Goal: Complete application form: Complete application form

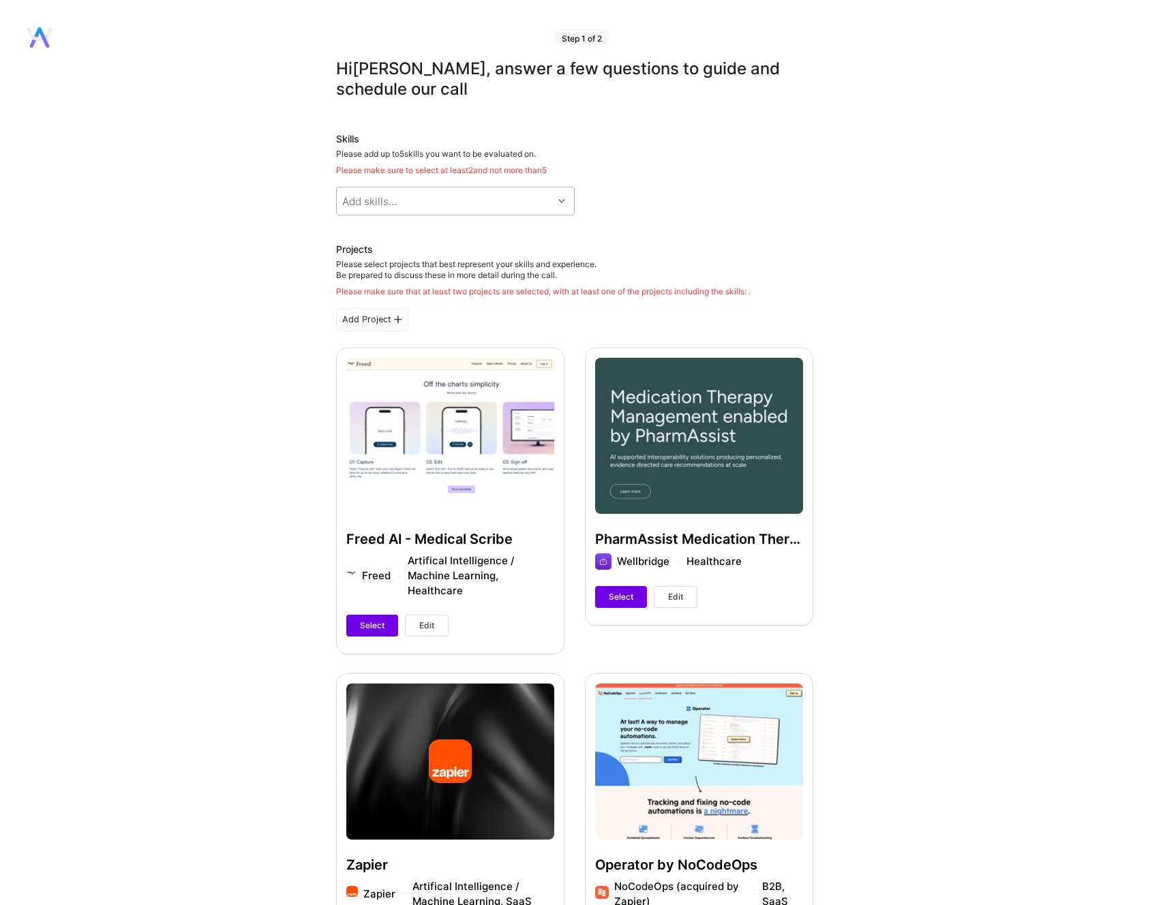
click at [548, 202] on div "Add skills..." at bounding box center [445, 200] width 216 height 27
click at [657, 194] on div "Skills Please add up to 5 skills you want to be evaluated on. Please make sure …" at bounding box center [574, 173] width 477 height 83
click at [492, 185] on div "Skills Please add up to 5 skills you want to be evaluated on. Please make sure …" at bounding box center [574, 173] width 477 height 83
click at [486, 190] on div "Add skills..." at bounding box center [445, 200] width 216 height 27
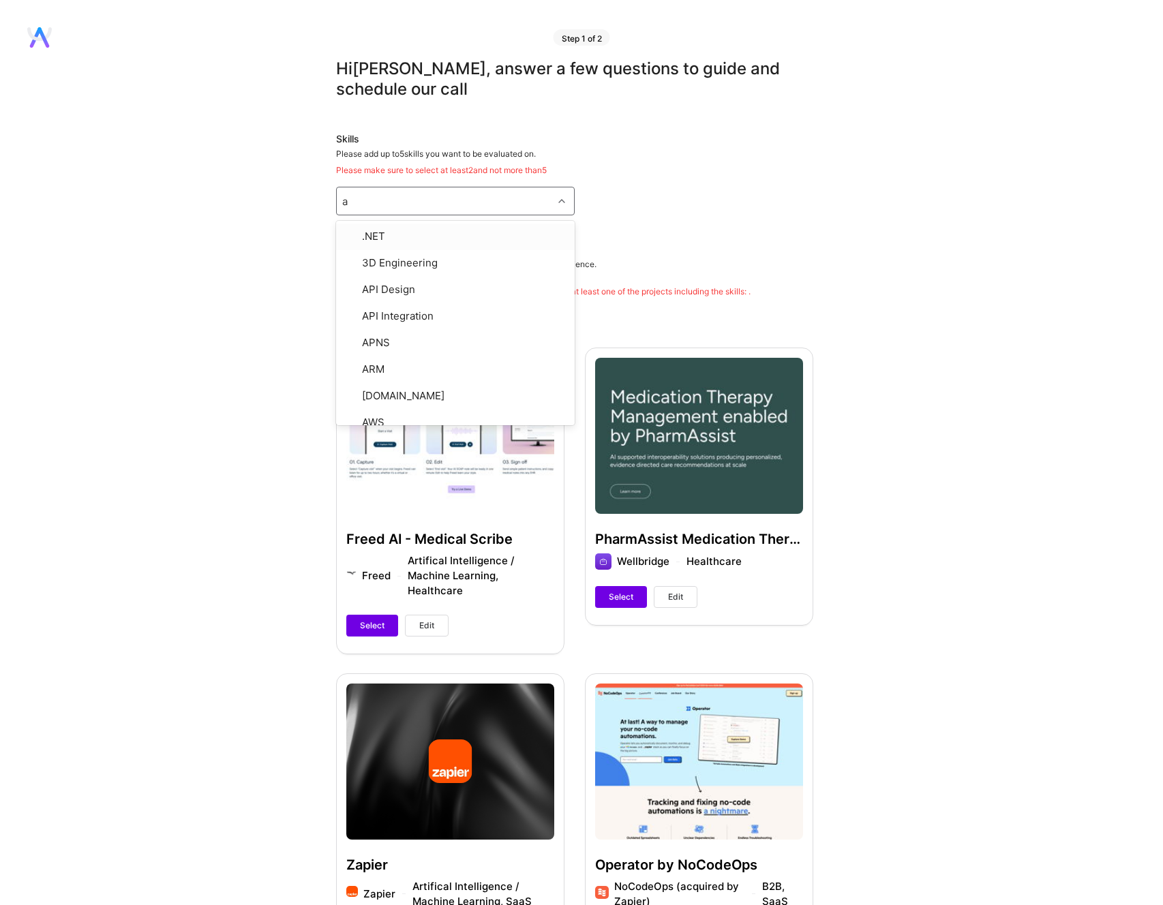
type input "ai"
click at [412, 282] on div "Artificial Intelligence (AI)" at bounding box center [455, 287] width 222 height 14
checkbox input "true"
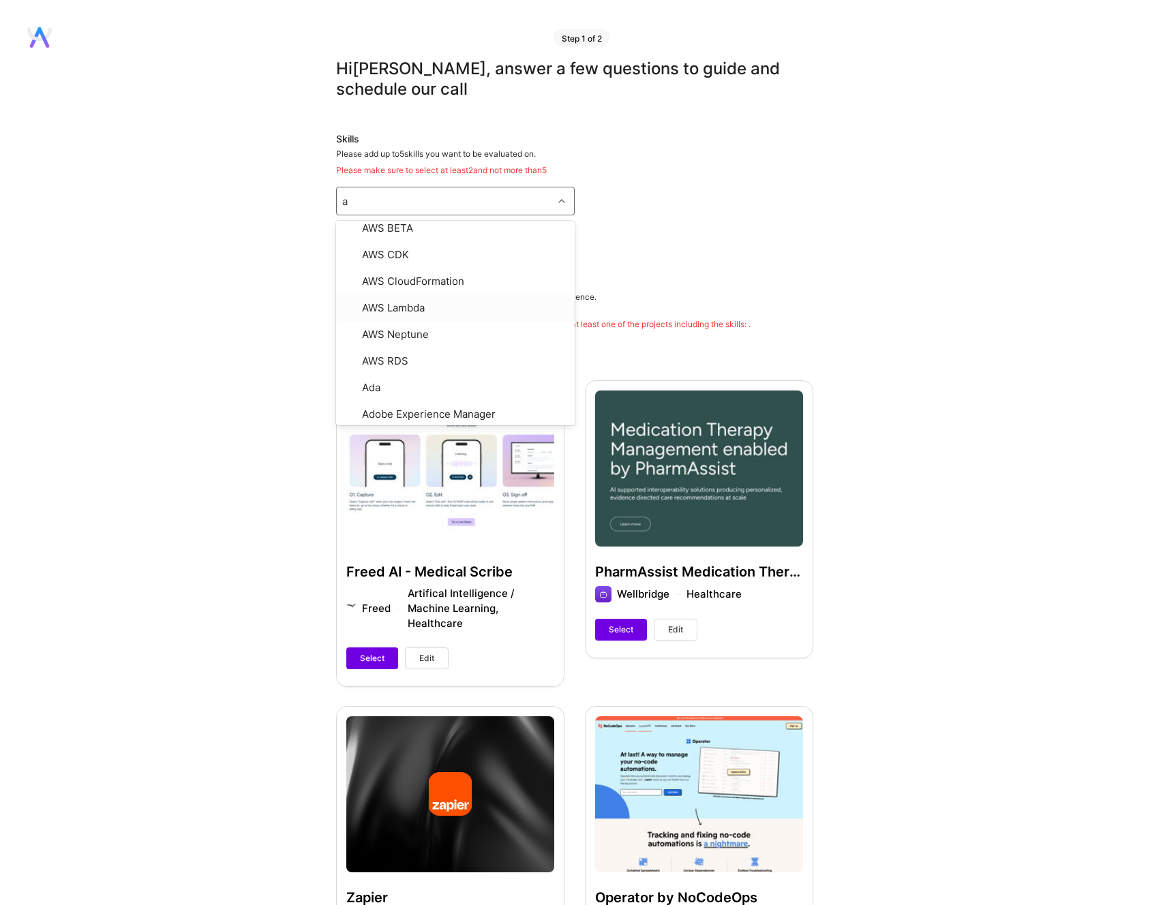
type input "ai"
click at [346, 385] on div at bounding box center [350, 388] width 12 height 12
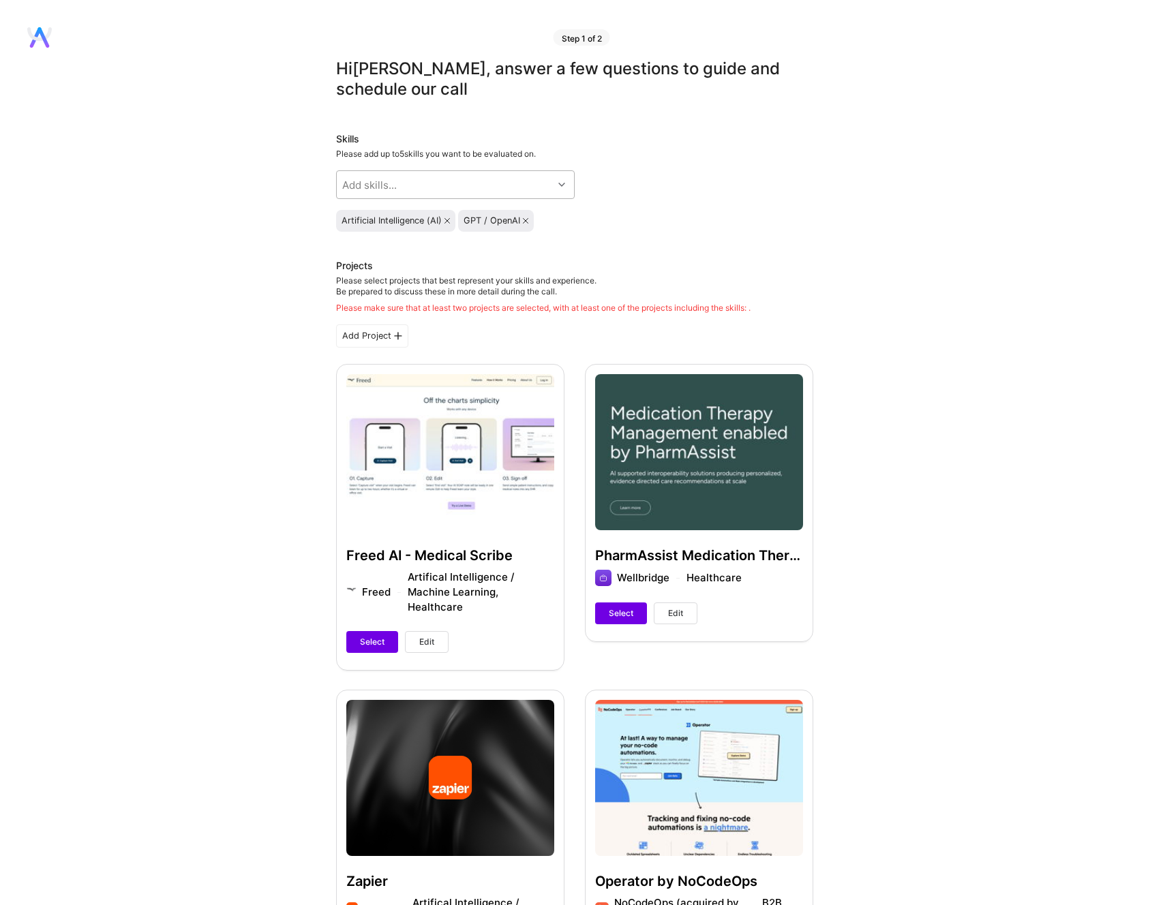
click at [386, 182] on div "Add skills..." at bounding box center [369, 185] width 55 height 14
type input "claude"
type input "m"
type input "machin"
type input "open"
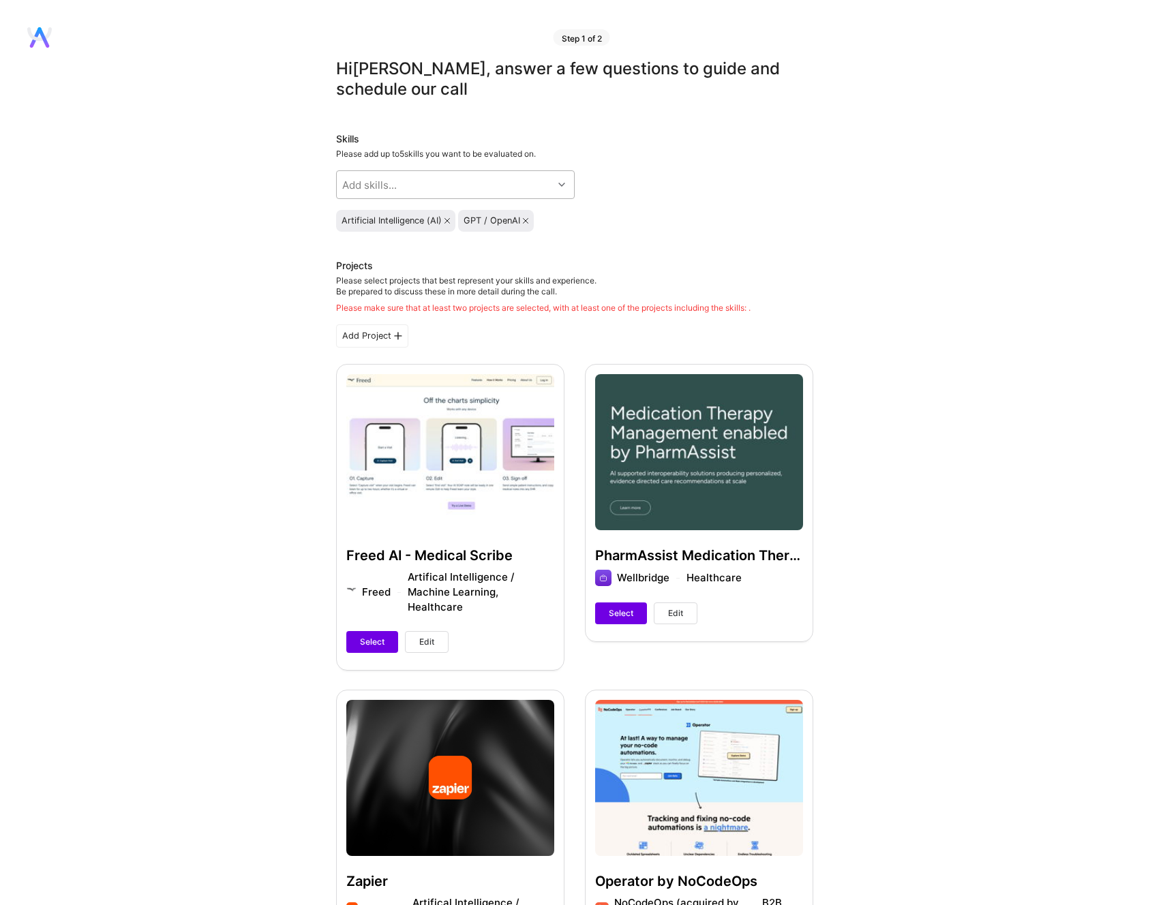
click at [356, 333] on div "Add Project" at bounding box center [372, 336] width 72 height 23
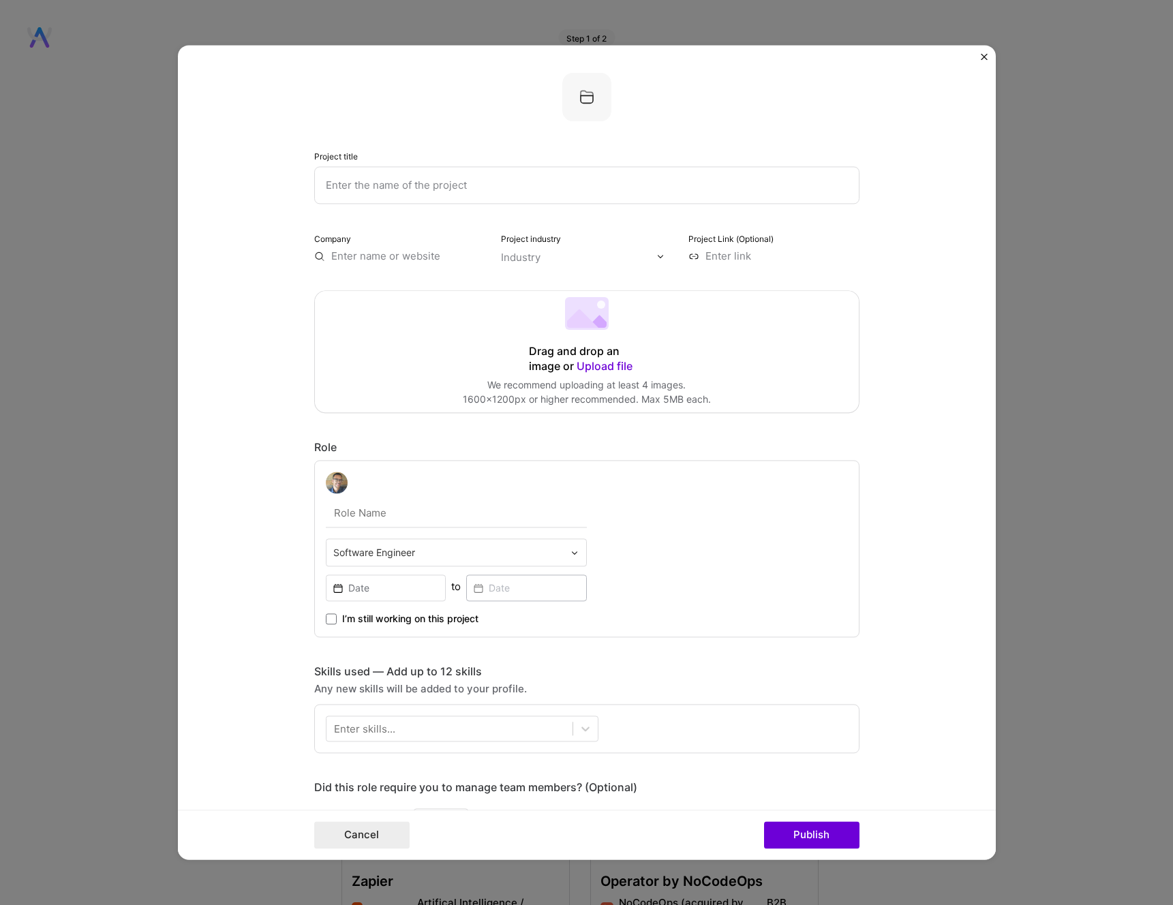
click at [980, 55] on form "Project title Company Project industry Industry Project Link (Optional) Drag an…" at bounding box center [587, 452] width 818 height 815
click at [982, 53] on img "Close" at bounding box center [984, 56] width 7 height 7
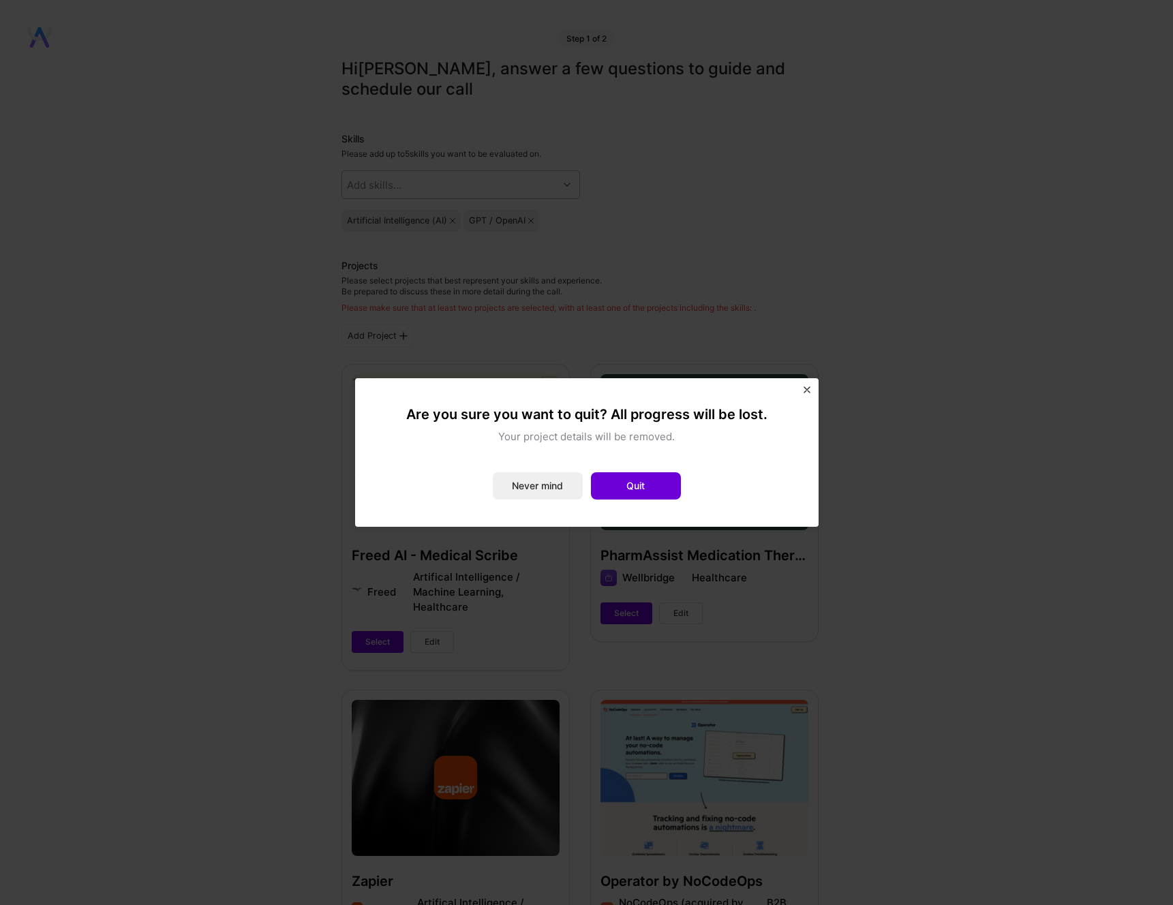
click at [554, 477] on button "Never mind" at bounding box center [538, 485] width 90 height 27
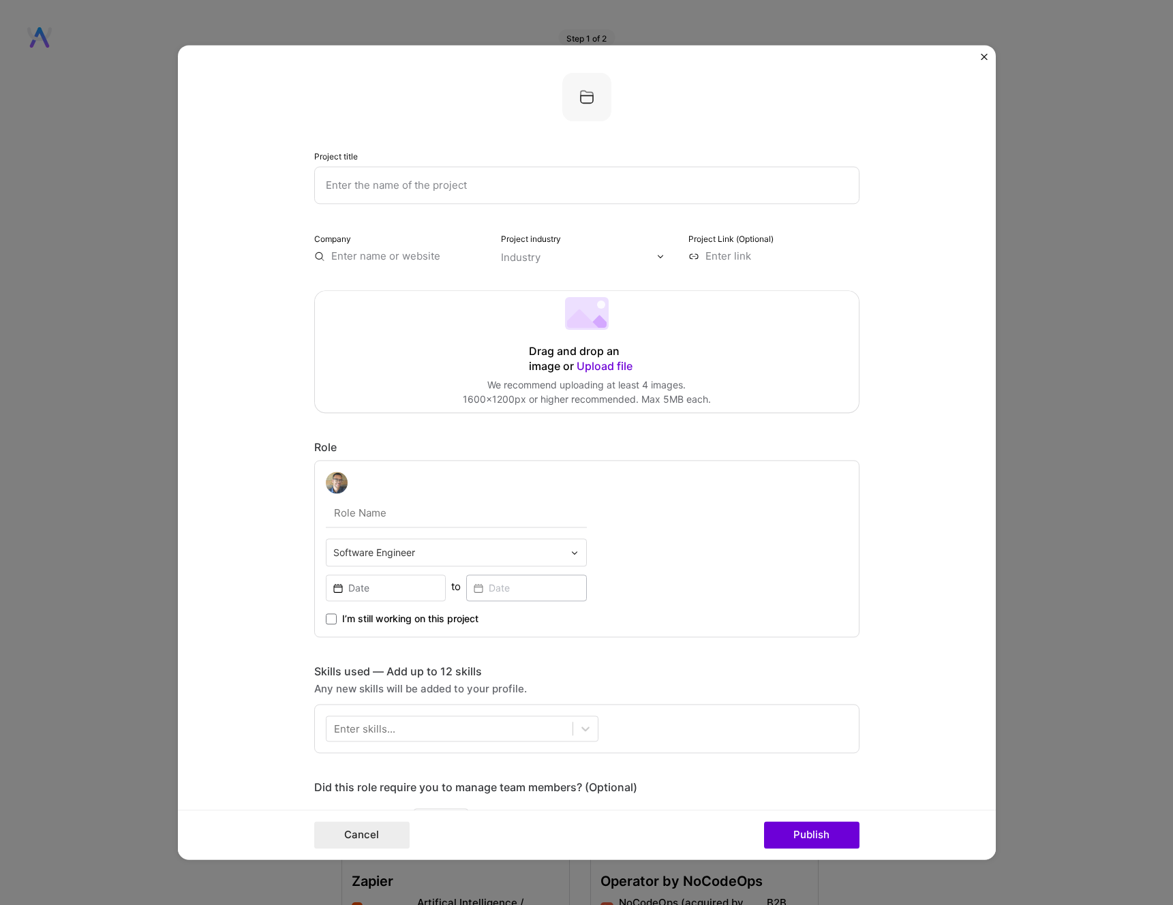
click at [984, 59] on img "Close" at bounding box center [984, 56] width 7 height 7
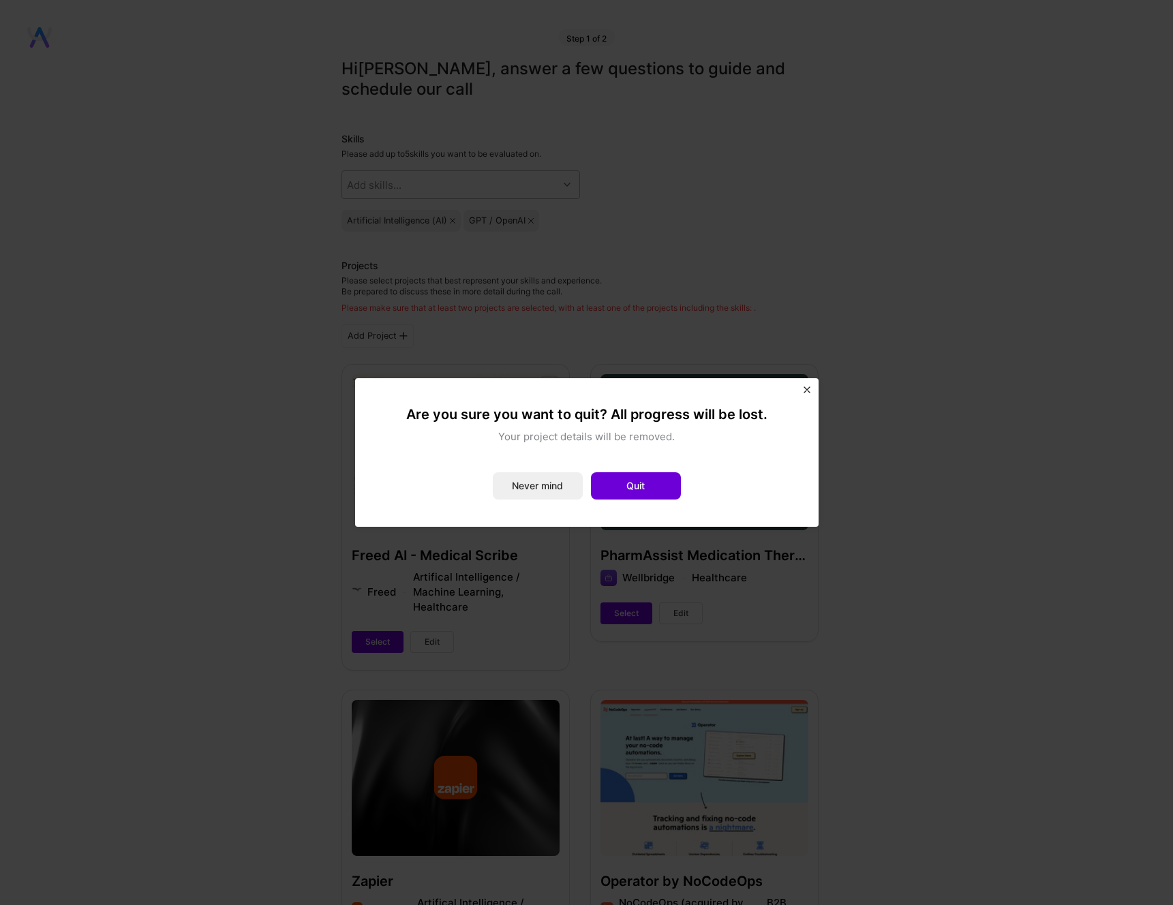
click at [662, 472] on button "Quit" at bounding box center [636, 485] width 90 height 27
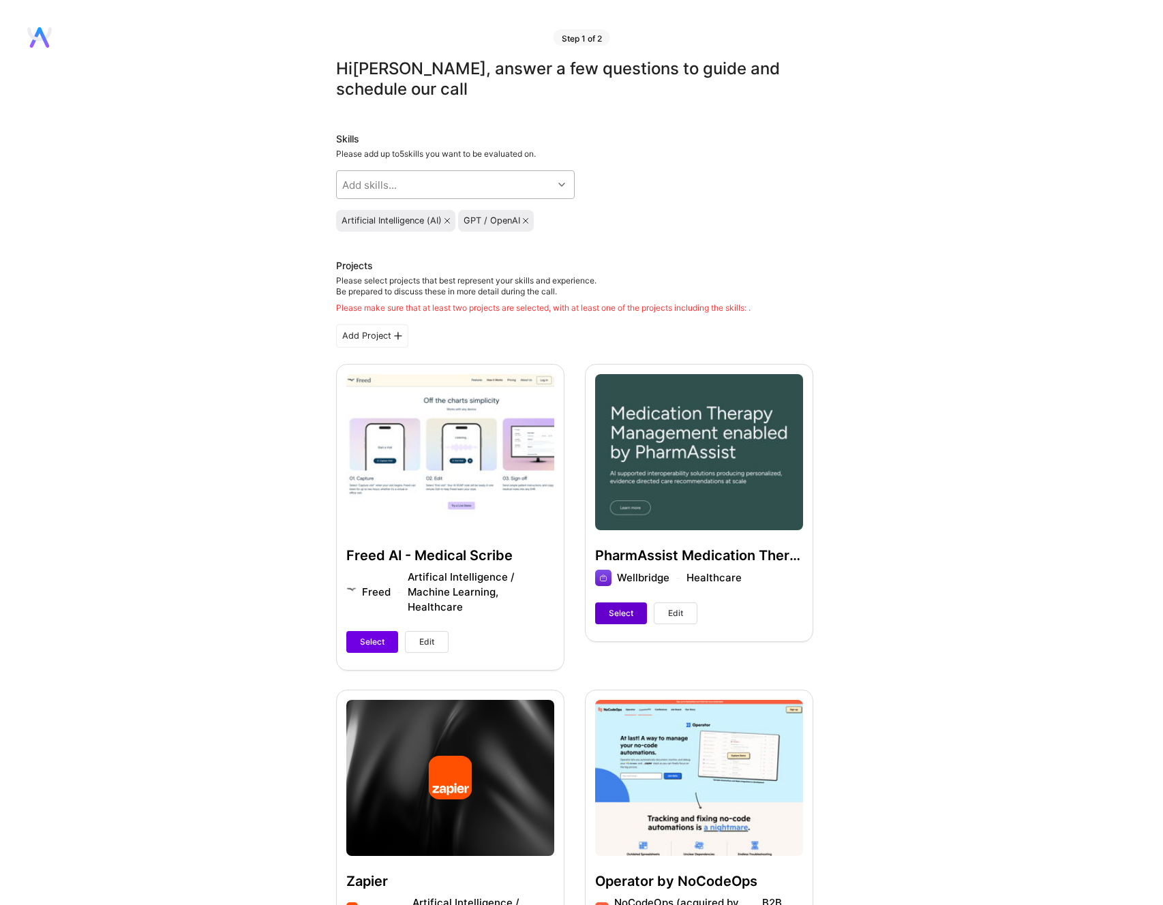
click at [626, 610] on span "Select" at bounding box center [621, 613] width 25 height 12
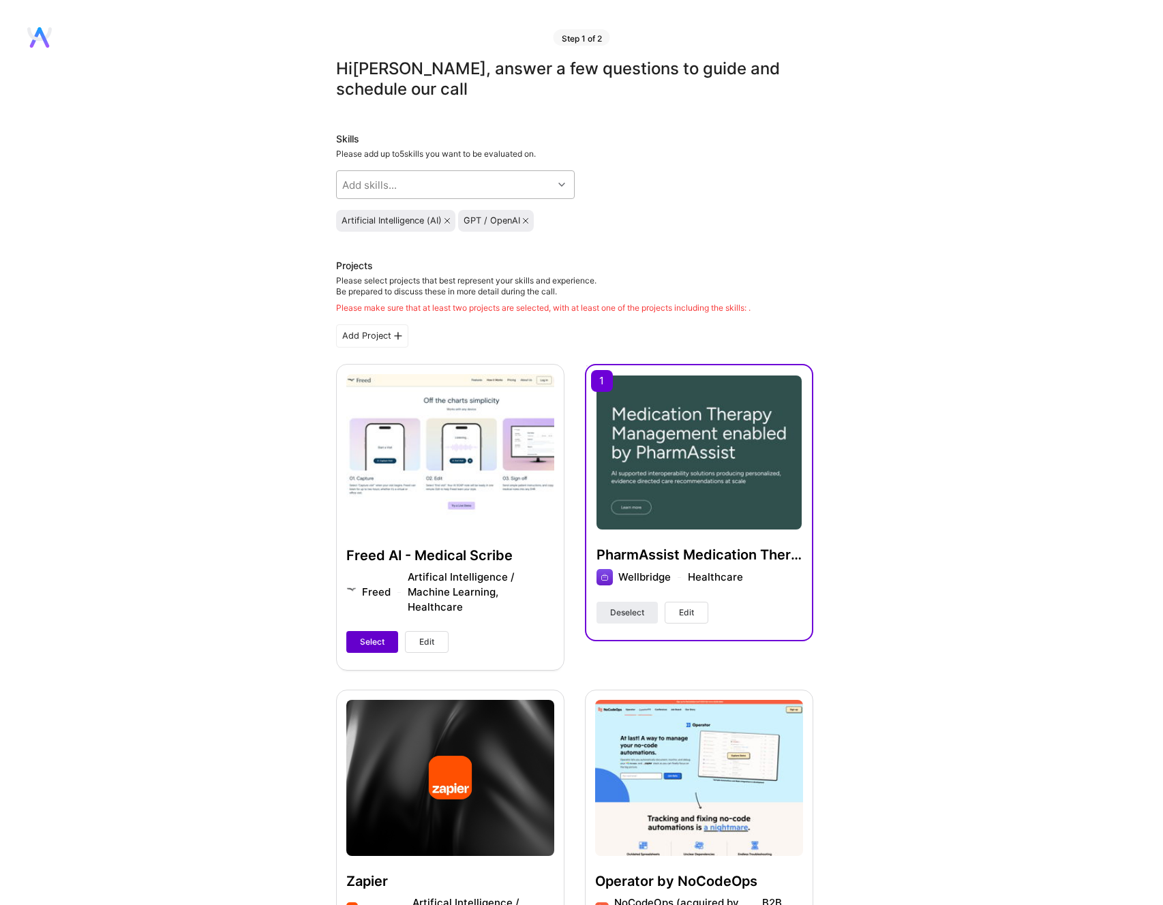
click at [372, 636] on span "Select" at bounding box center [372, 642] width 25 height 12
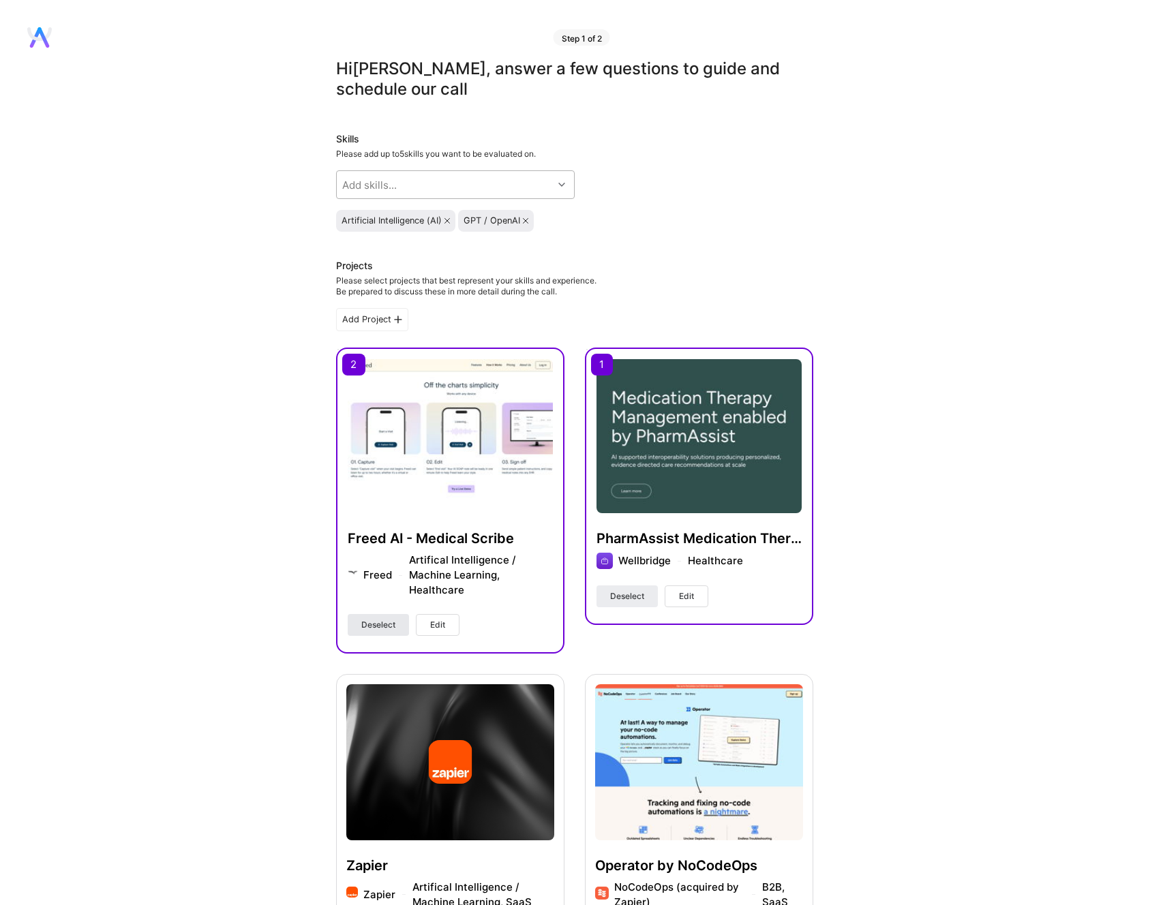
click at [375, 627] on span "Deselect" at bounding box center [378, 625] width 34 height 12
